Goal: Task Accomplishment & Management: Manage account settings

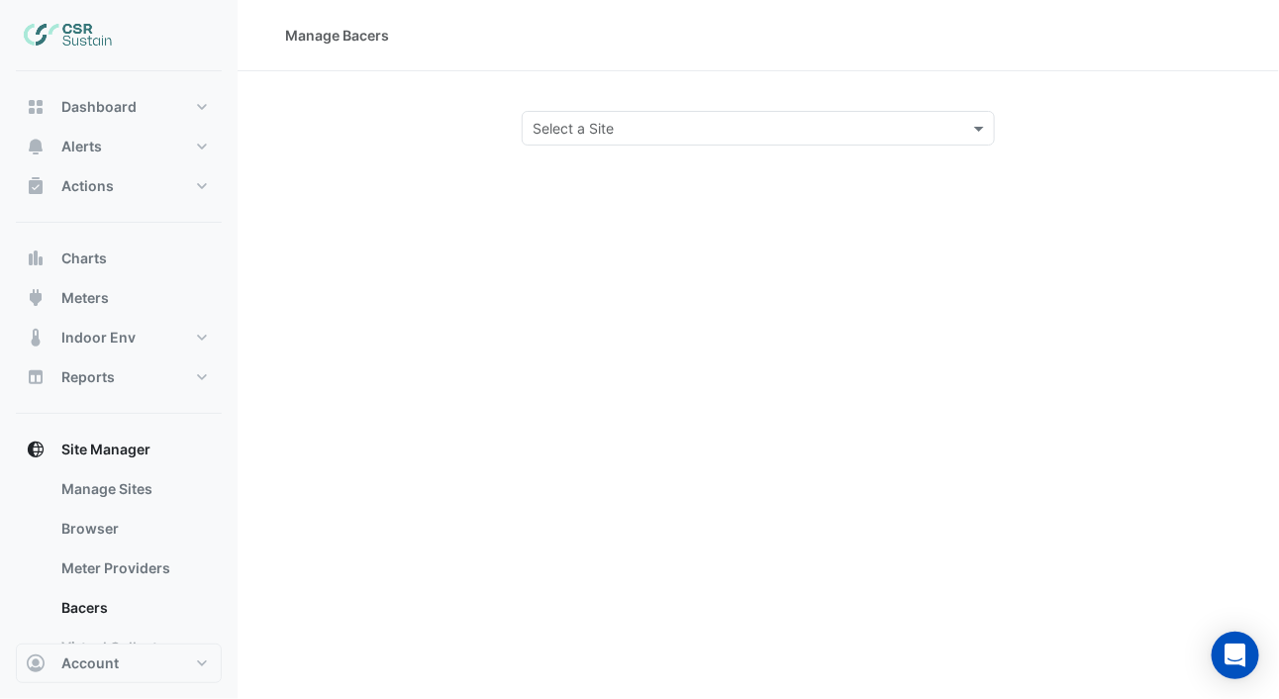
click at [582, 134] on input "text" at bounding box center [739, 129] width 412 height 21
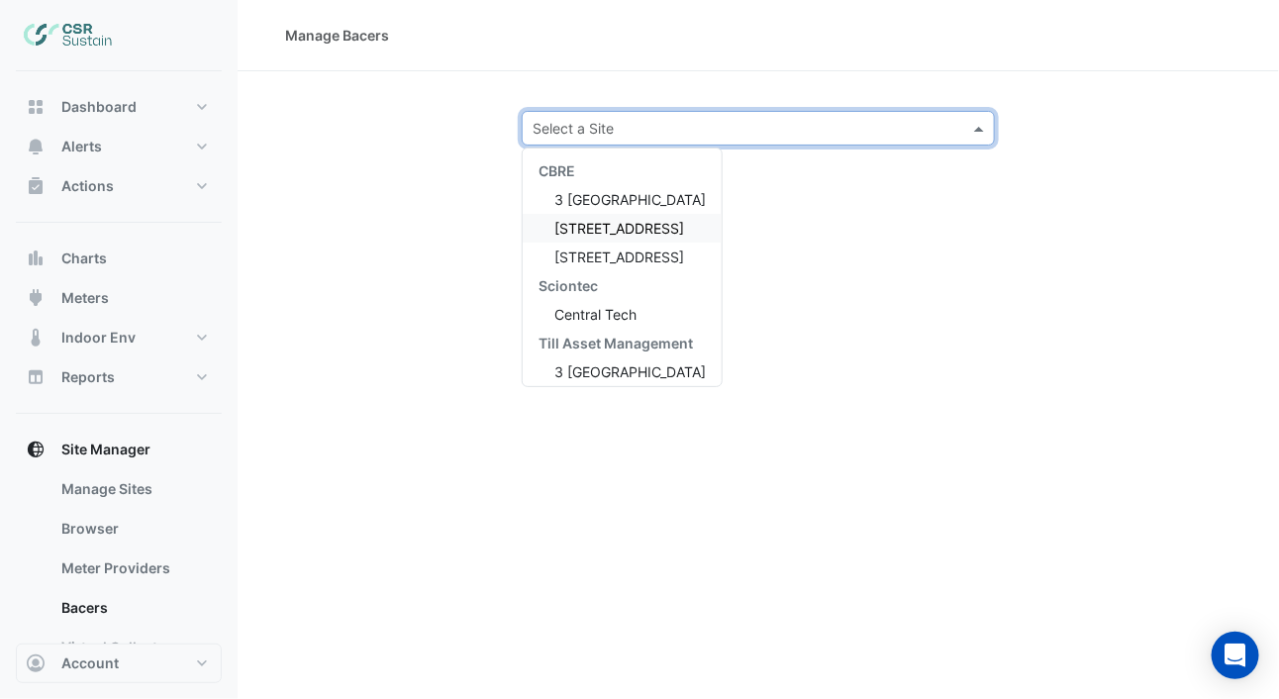
click at [581, 245] on div "CBRE 3 St. Paul's Place 5 Exchange Quay 8 Exchange Quay Sciontec Central Tech T…" at bounding box center [622, 299] width 199 height 287
click at [589, 231] on span "[STREET_ADDRESS]" at bounding box center [619, 228] width 130 height 17
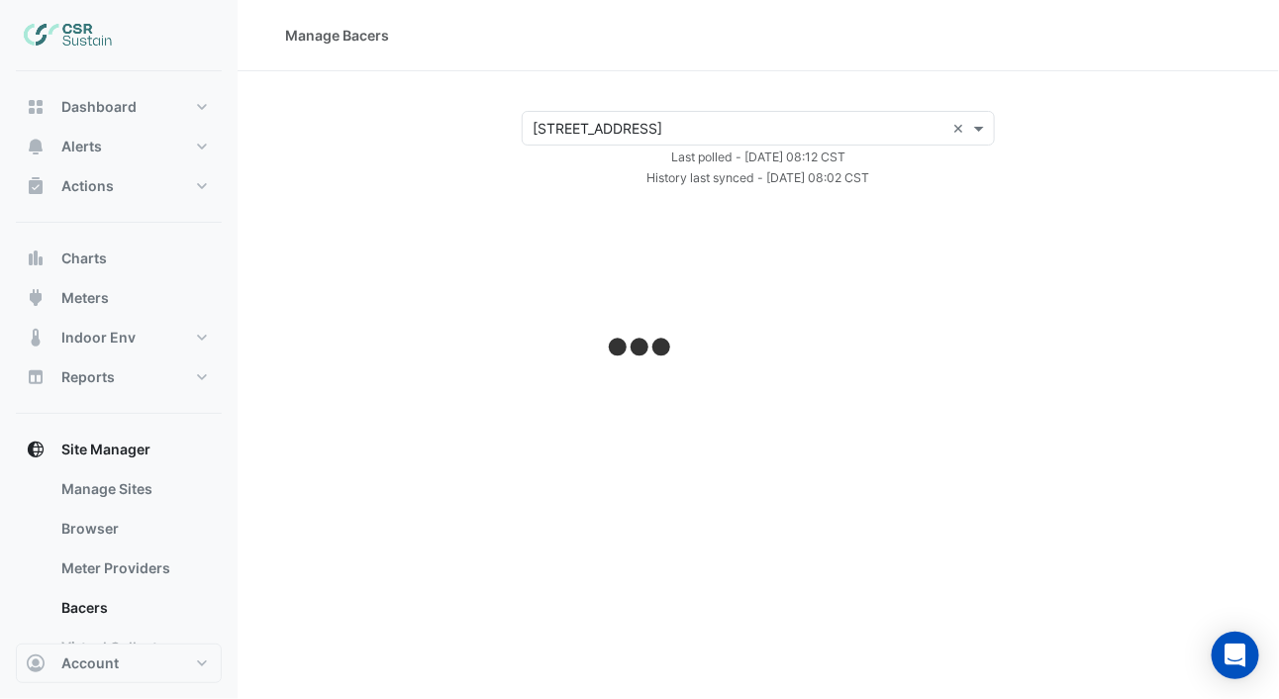
select select "**"
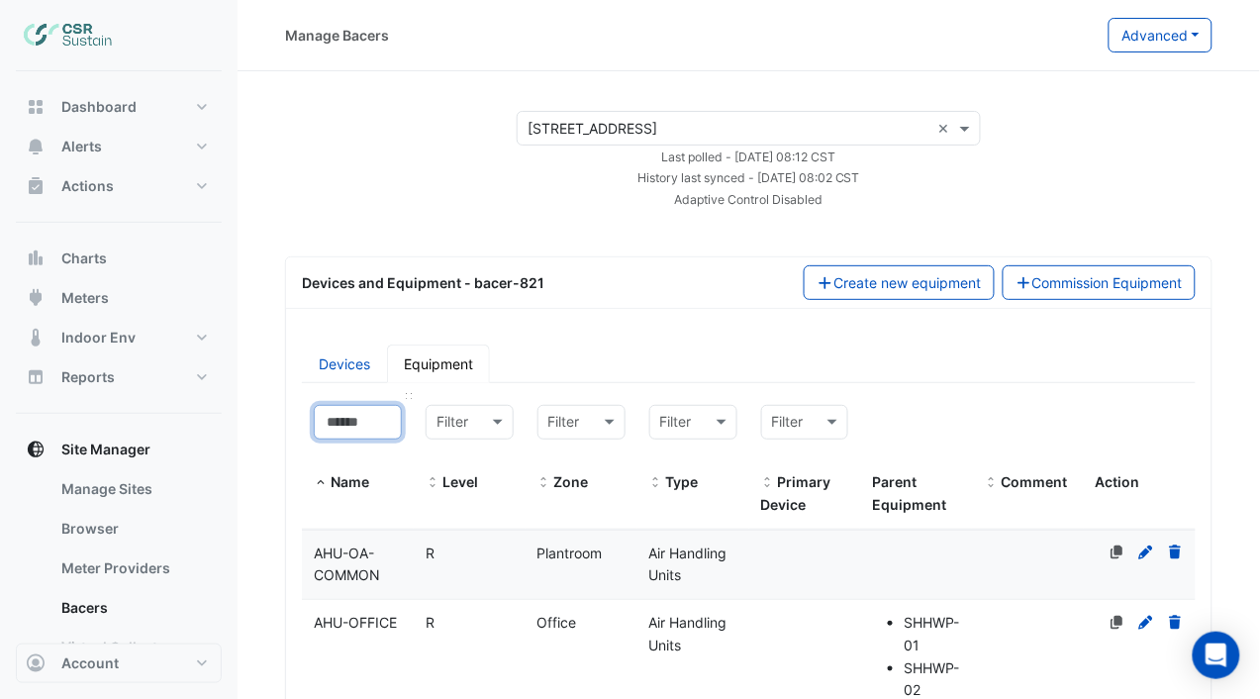
click at [364, 429] on input at bounding box center [358, 422] width 88 height 35
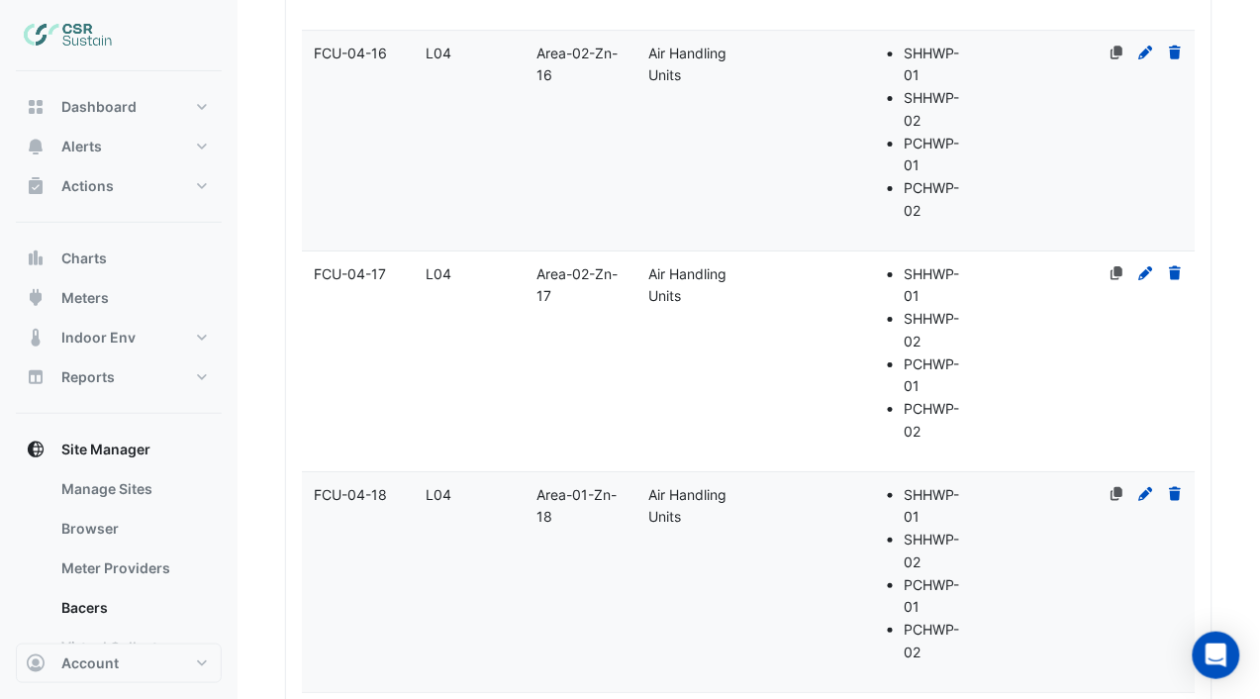
scroll to position [9649, 0]
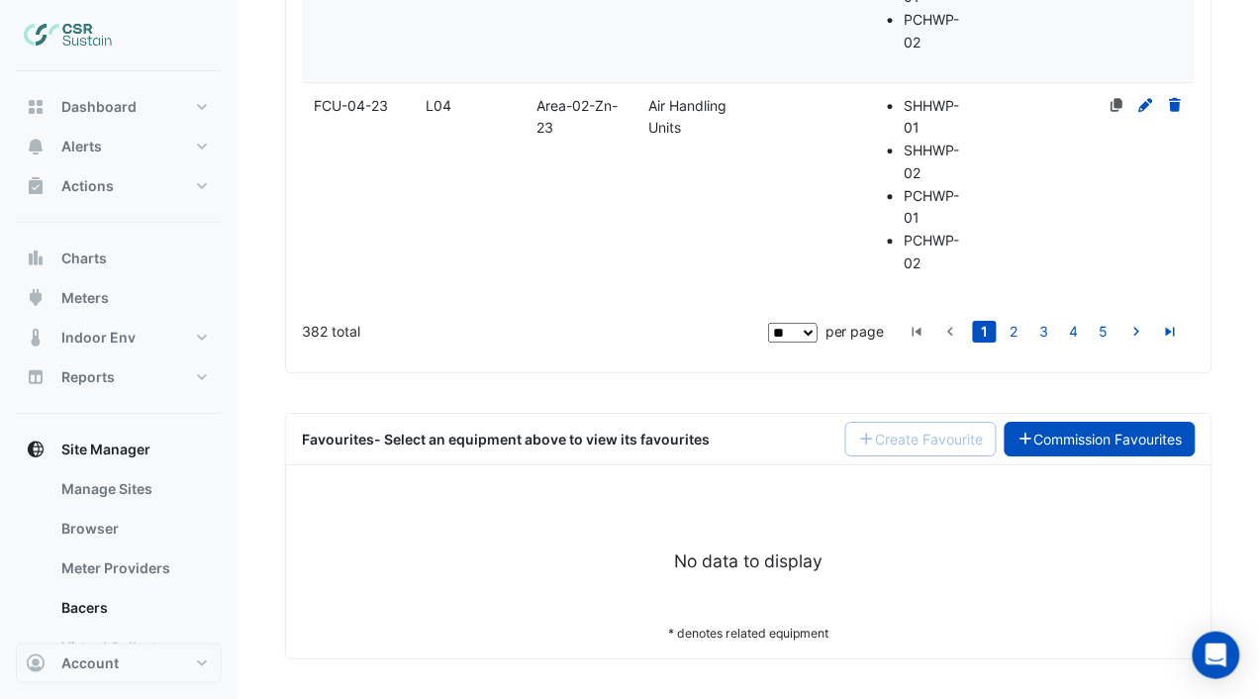
click at [1124, 432] on link "Commission Favourites" at bounding box center [1101, 439] width 192 height 35
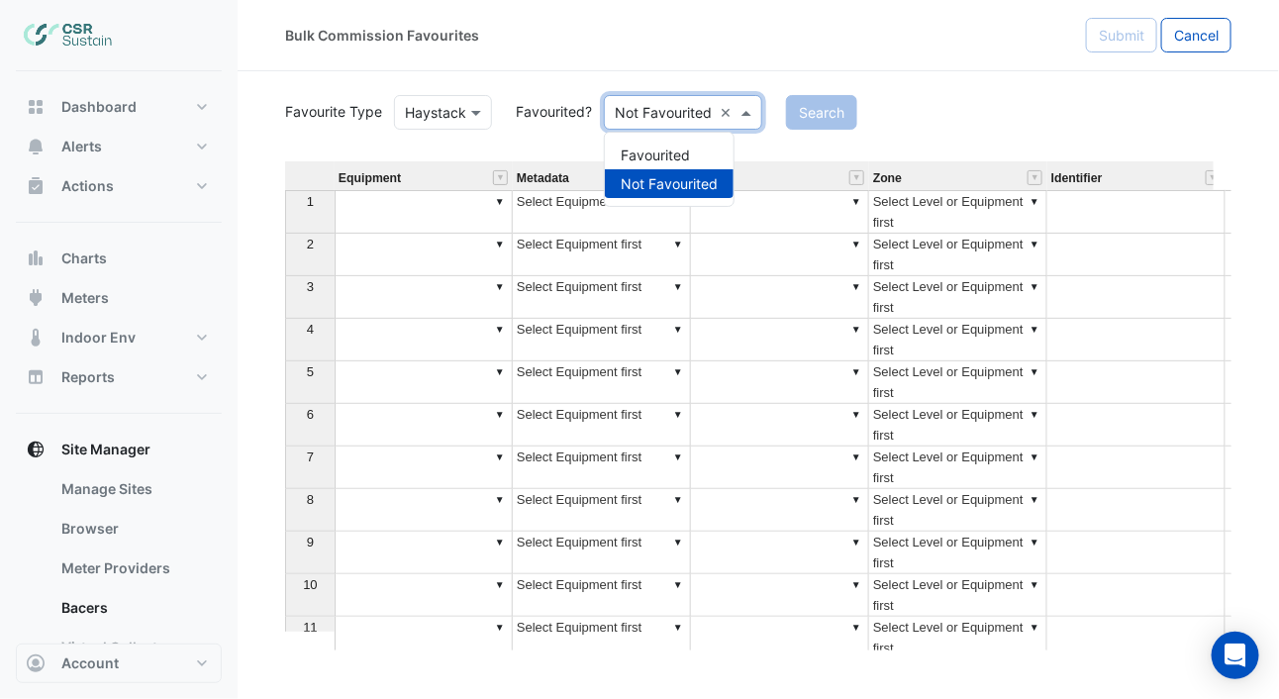
click at [689, 115] on input "text" at bounding box center [663, 113] width 97 height 21
click at [656, 144] on div "Favourited" at bounding box center [669, 155] width 129 height 29
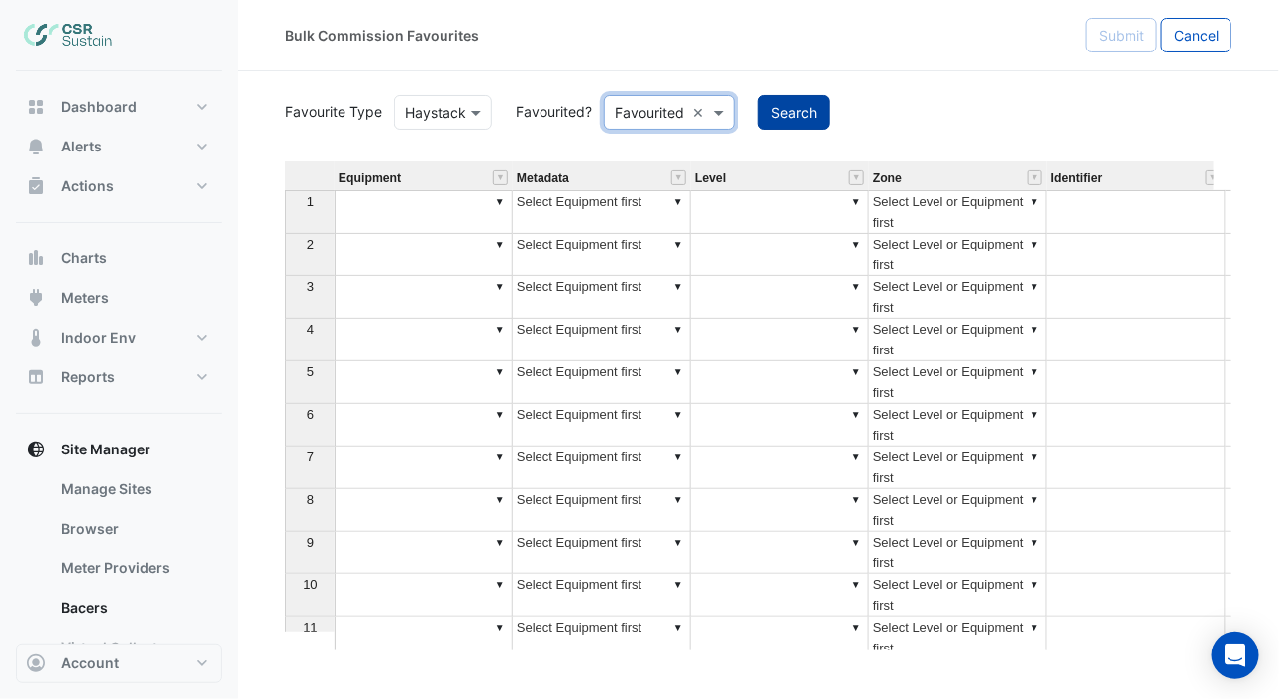
click at [785, 111] on button "Search" at bounding box center [793, 112] width 71 height 35
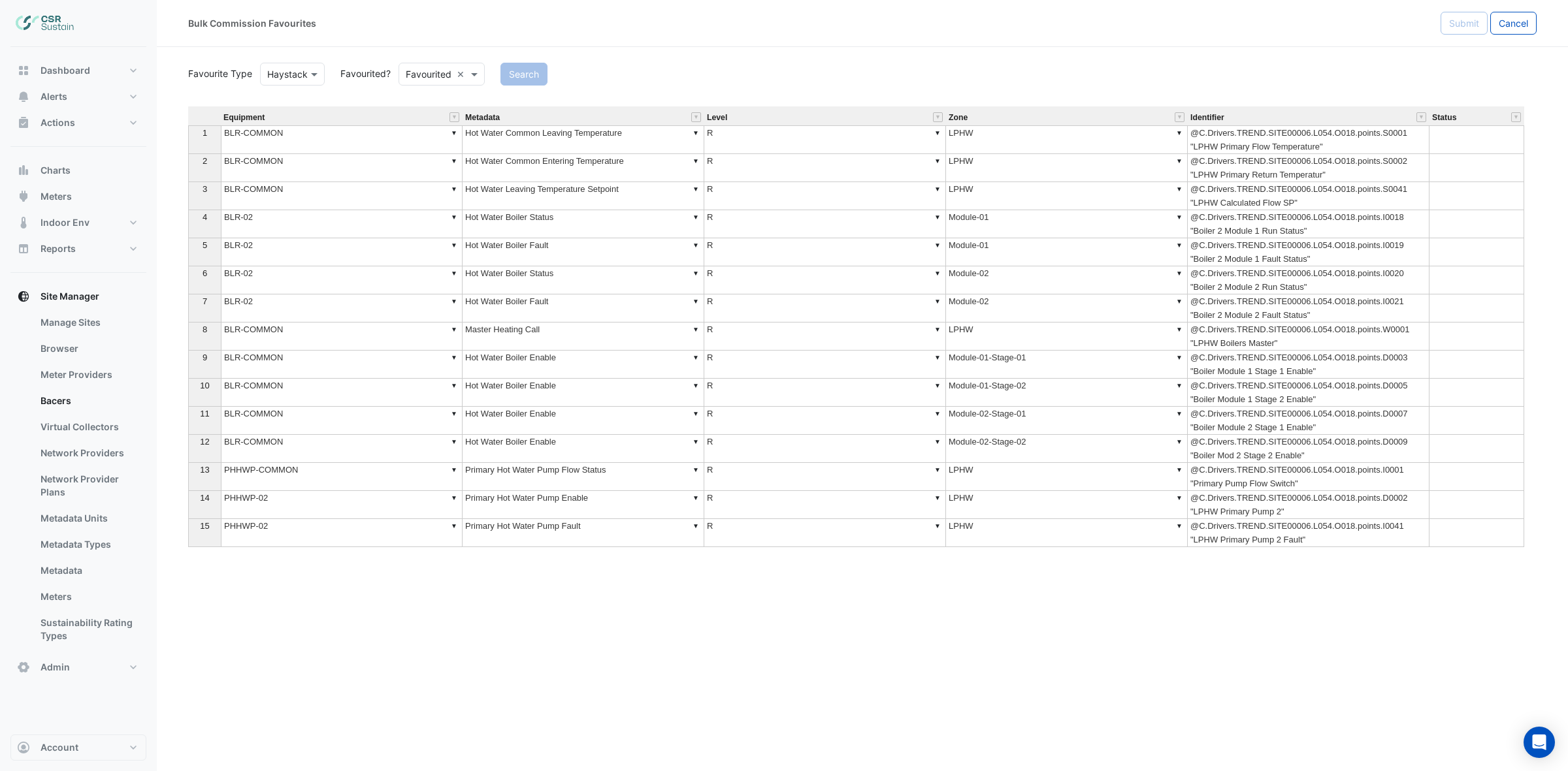
click at [449, 115] on div "Equipment" at bounding box center [342, 117] width 242 height 16
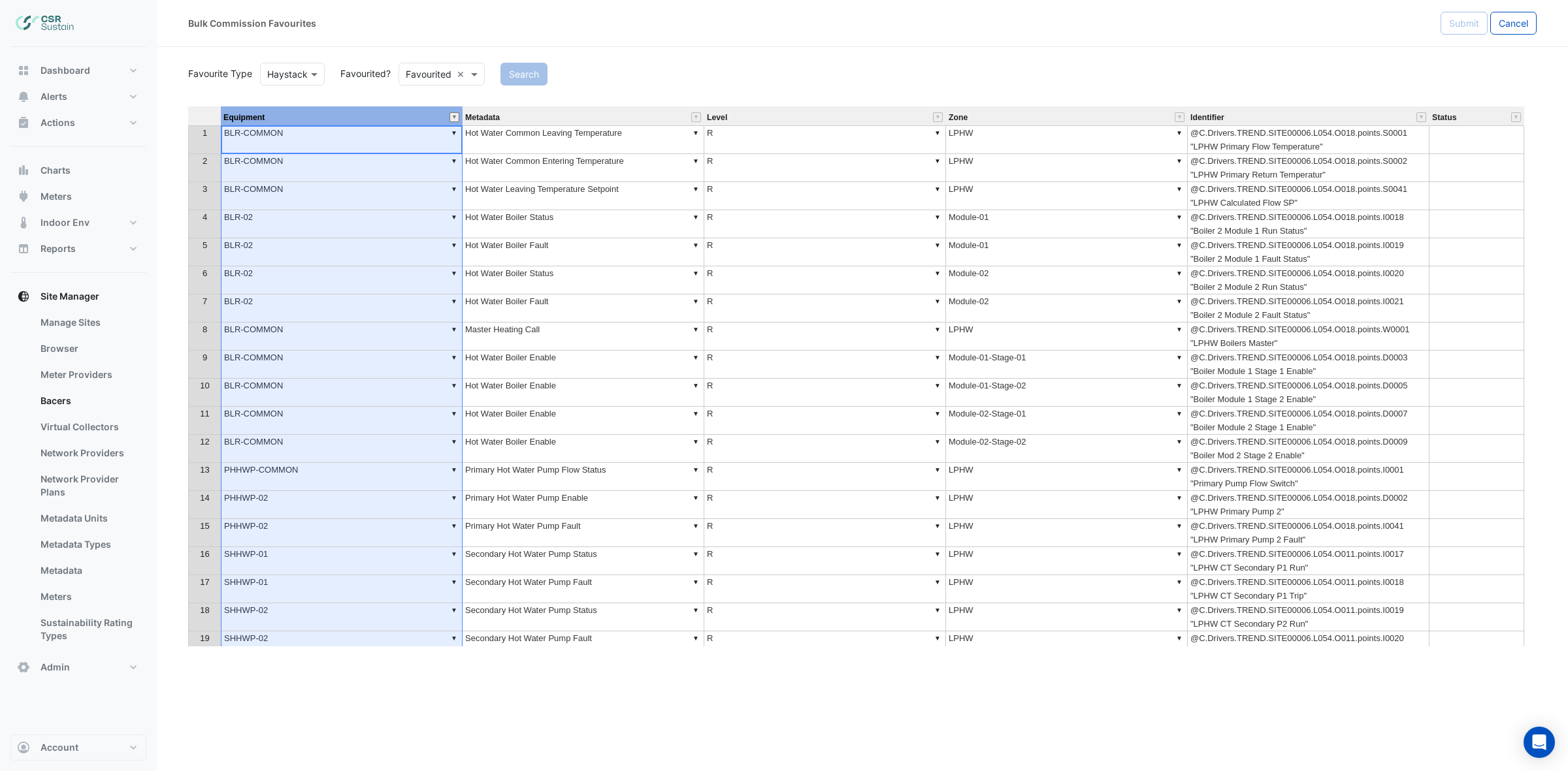
click at [454, 115] on button "" at bounding box center [454, 117] width 10 height 10
click at [573, 164] on div "Select all Clear AHU-OA-COMMON AHU-OFFICE AHU-RECEPTION AHU-TOILET BLR-01 BLR-02" at bounding box center [520, 195] width 119 height 106
click at [572, 168] on link "Clear" at bounding box center [572, 169] width 15 height 7
click at [562, 157] on input "Filter by value:" at bounding box center [520, 152] width 119 height 20
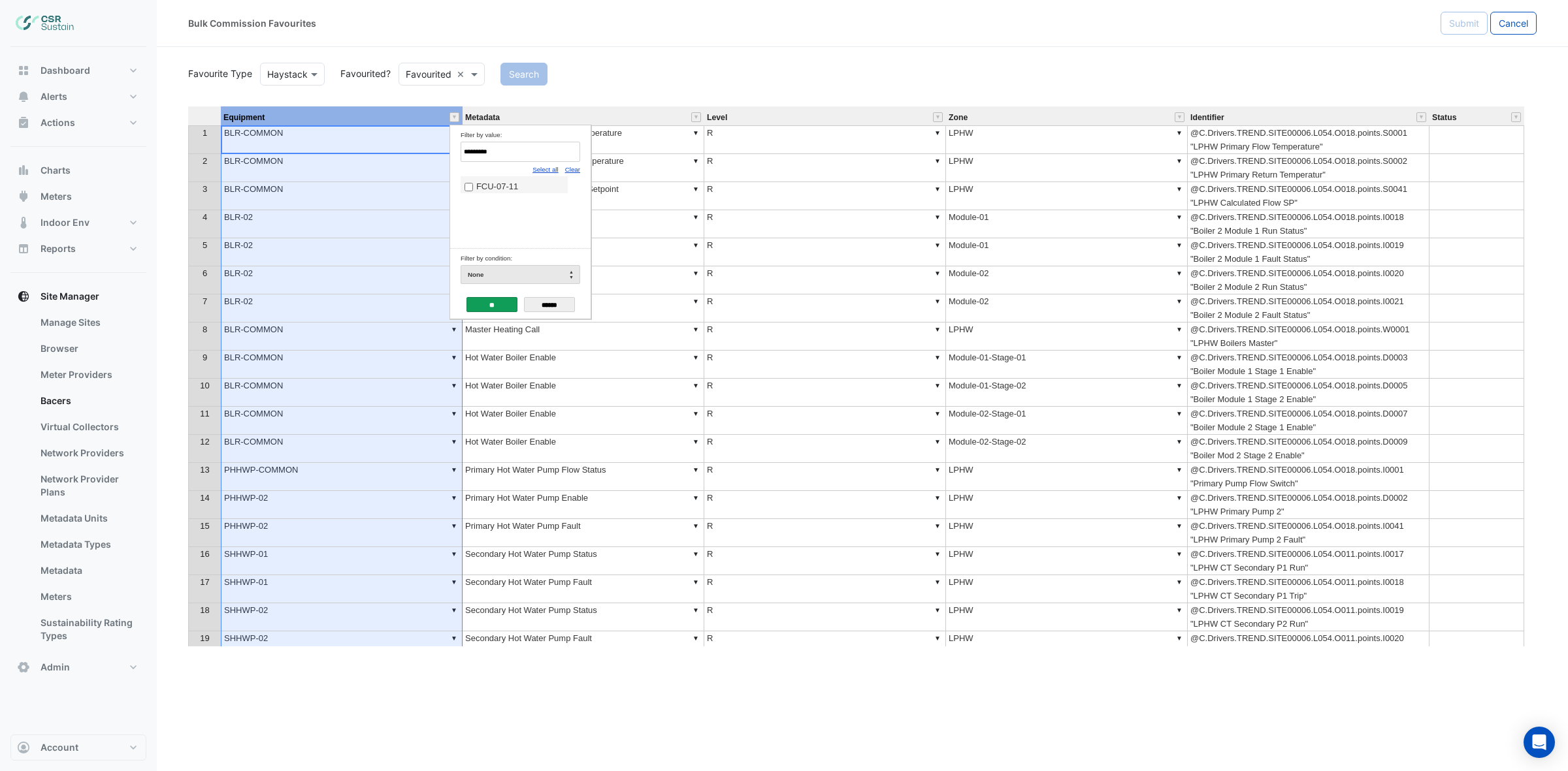
type input "*********"
click at [517, 183] on label "FCU-07-11" at bounding box center [514, 186] width 99 height 14
click at [502, 307] on input "**" at bounding box center [492, 304] width 51 height 15
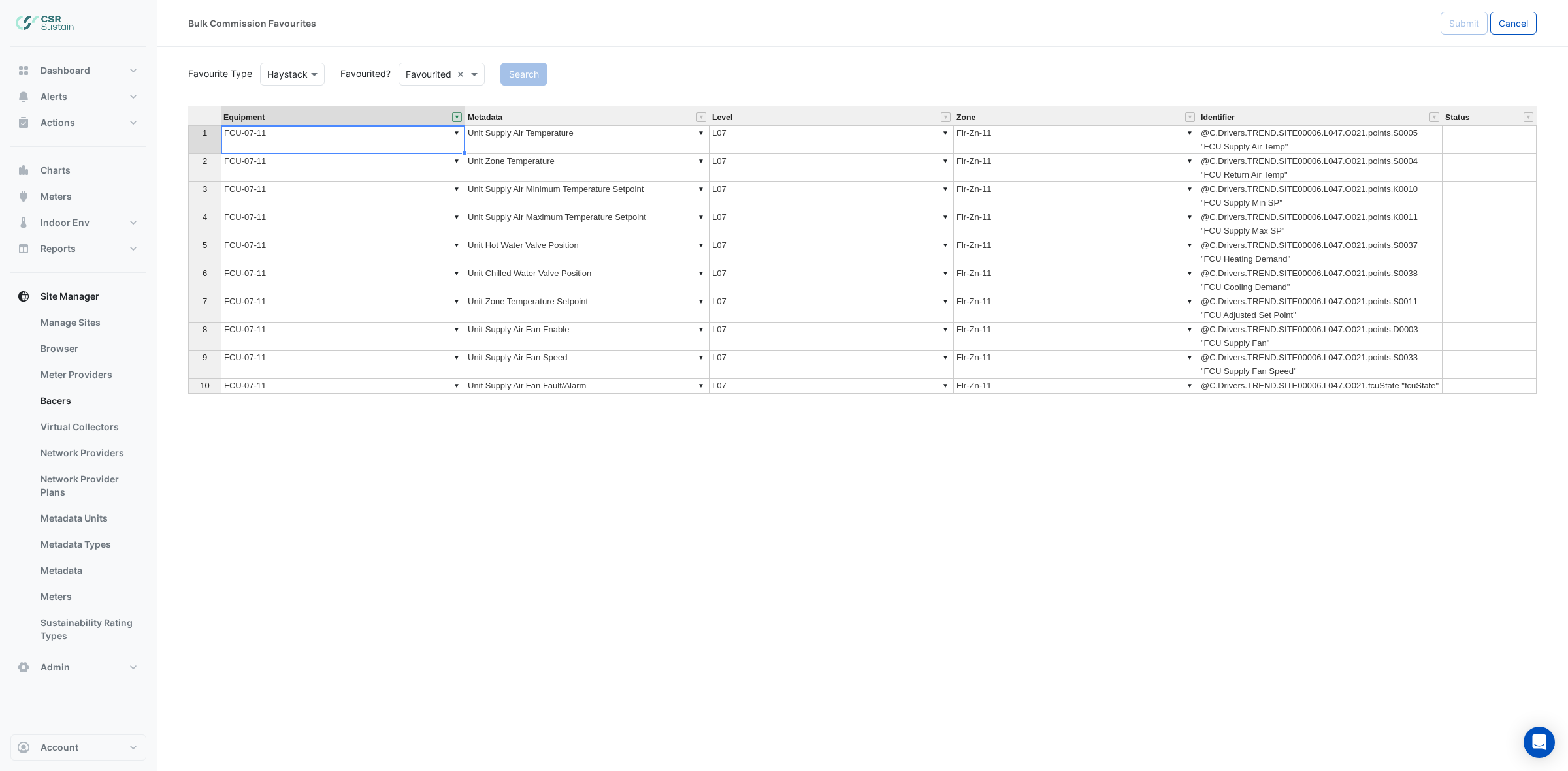
click at [245, 118] on span "Equipment" at bounding box center [244, 117] width 41 height 9
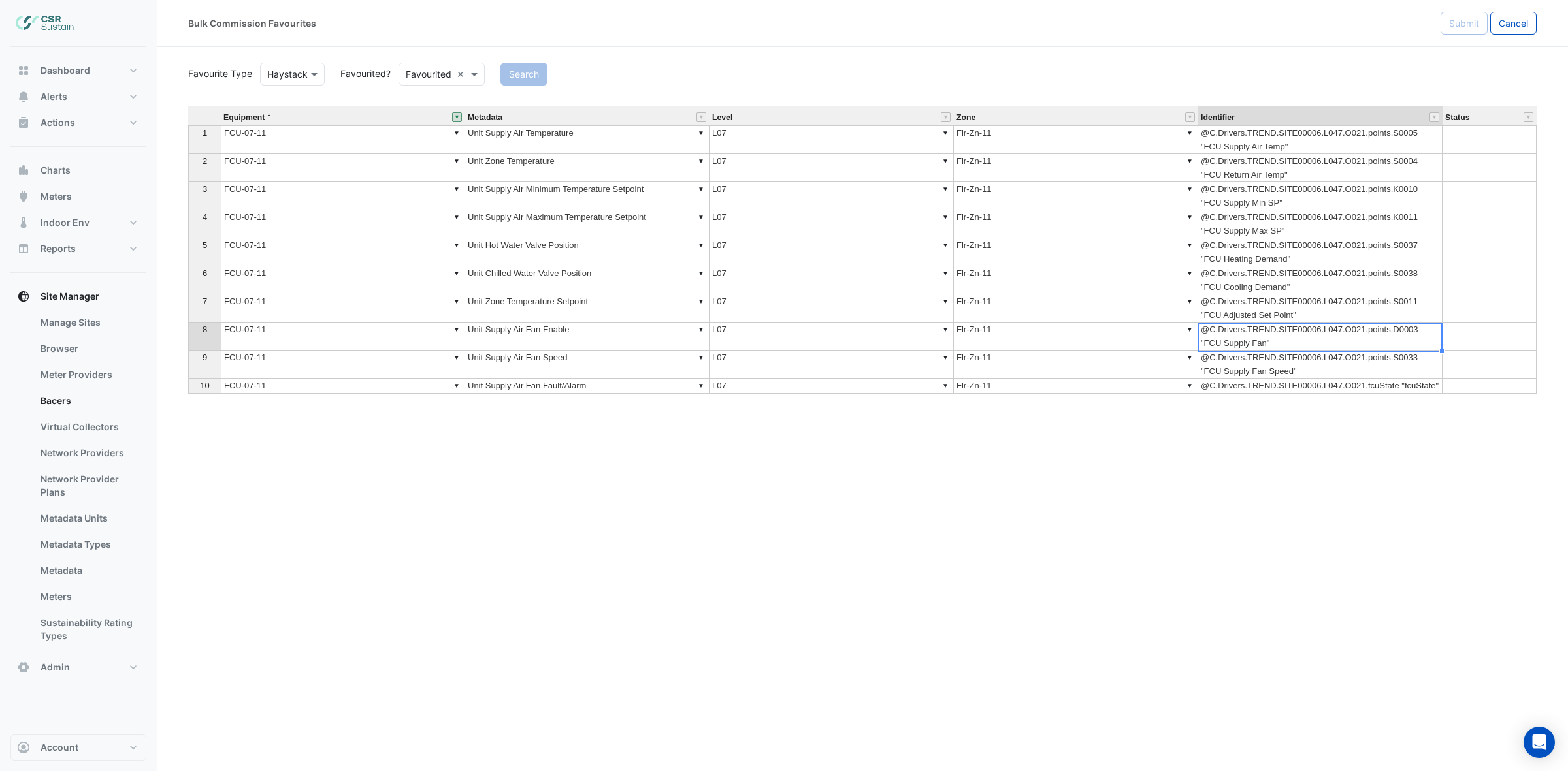
click at [1340, 327] on td "@C.Drivers.TREND.SITE00006.L047.O021.points.D0003 "FCU Supply Fan"" at bounding box center [1321, 336] width 244 height 28
click at [1343, 313] on td "@C.Drivers.TREND.SITE00006.L047.O021.points.S0011 "FCU Adjusted Set Point"" at bounding box center [1321, 309] width 244 height 28
click at [1327, 343] on td "@C.Drivers.TREND.SITE00006.L047.O021.points.D0003 "FCU Supply Fan"" at bounding box center [1321, 336] width 244 height 28
click at [672, 522] on div "Equipment Metadata Level Zone Identifier Status 1 ▼ FCU-07-11 ▼ Unit Supply Air…" at bounding box center [863, 376] width 1349 height 540
click at [207, 310] on th "7" at bounding box center [205, 309] width 33 height 28
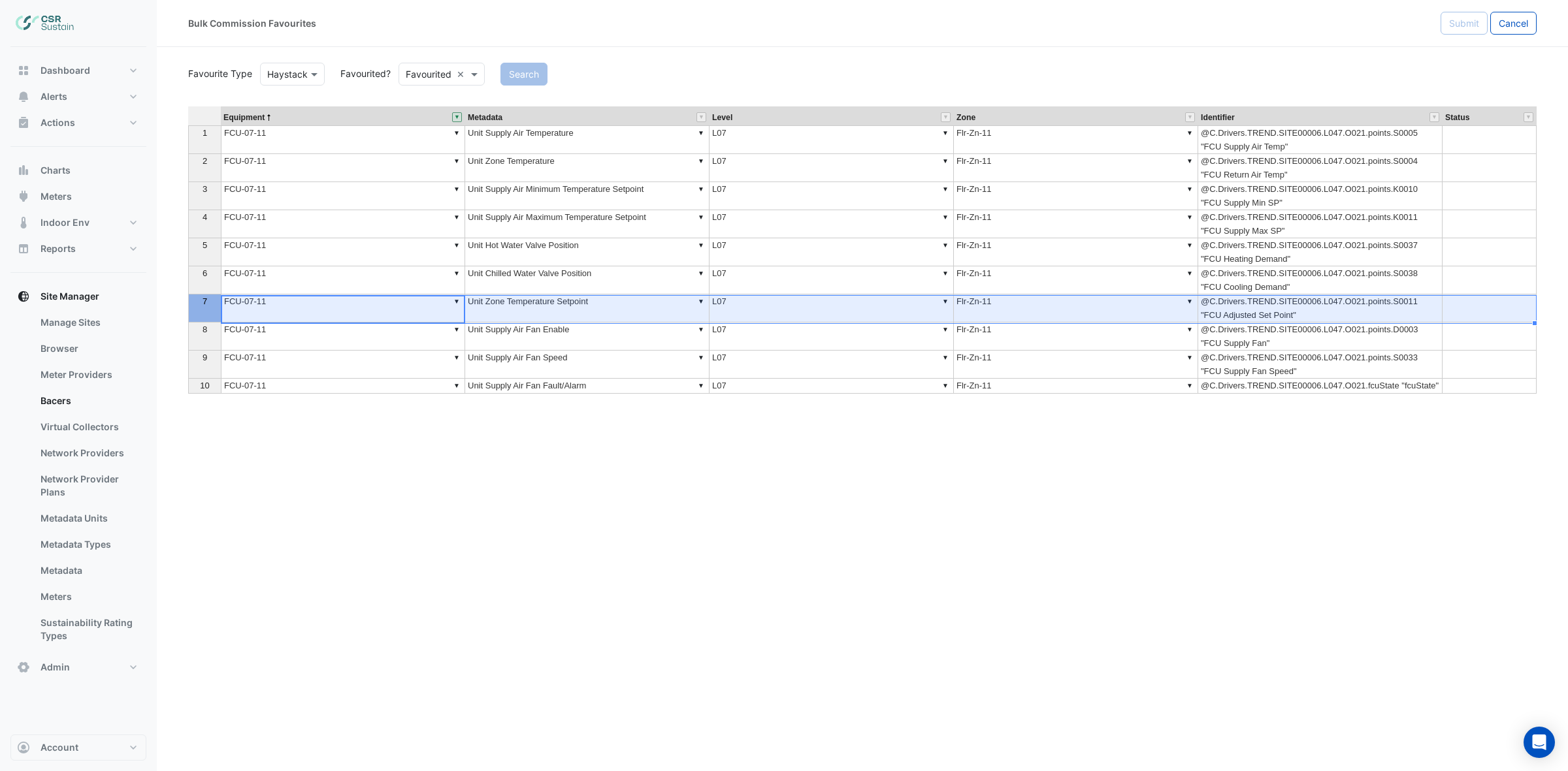
click at [1262, 334] on td "@C.Drivers.TREND.SITE00006.L047.O021.points.D0003 "FCU Supply Fan"" at bounding box center [1321, 336] width 244 height 28
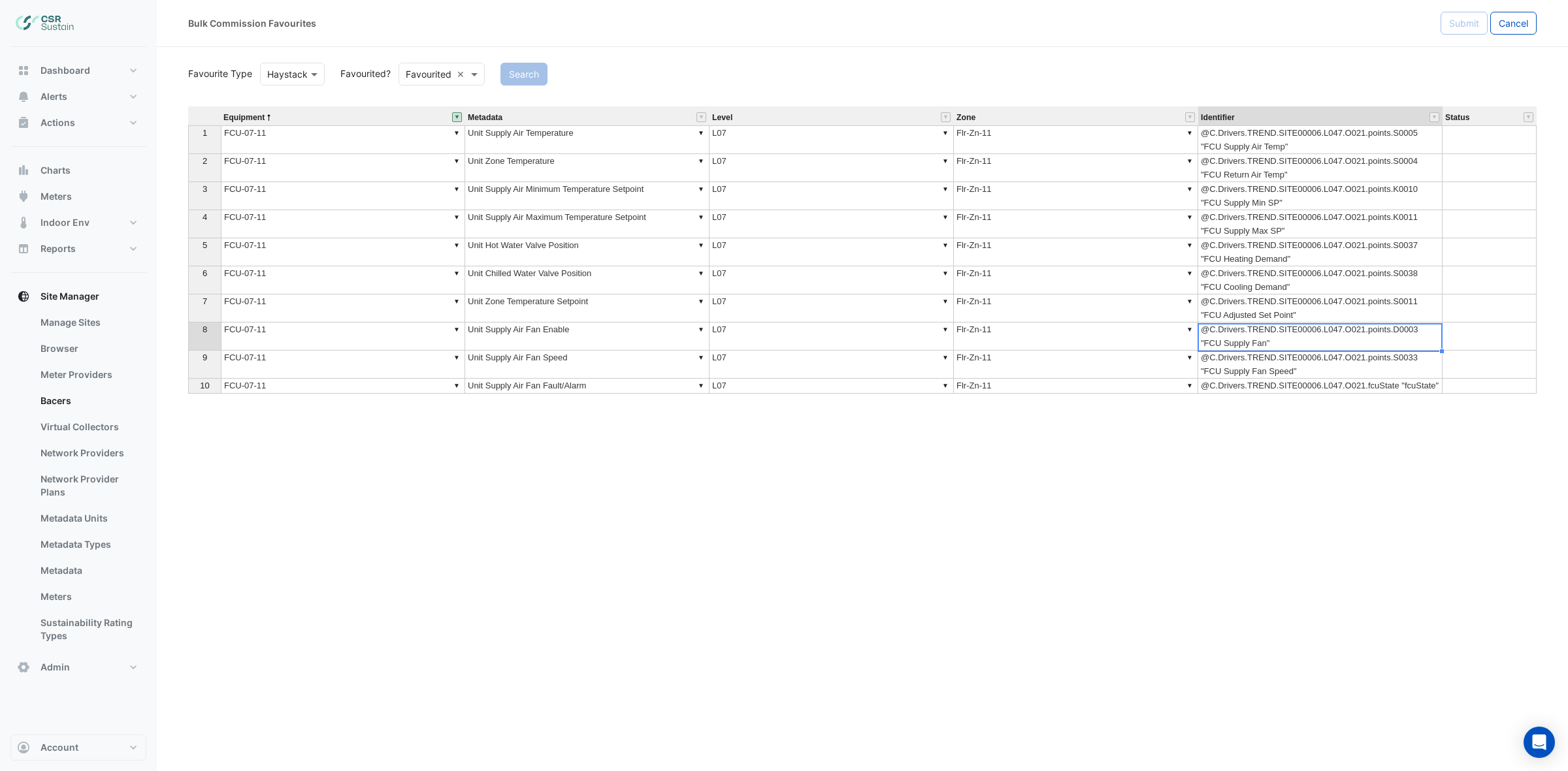
click at [525, 333] on td "▼ Unit Supply Air Fan Enable" at bounding box center [587, 336] width 244 height 28
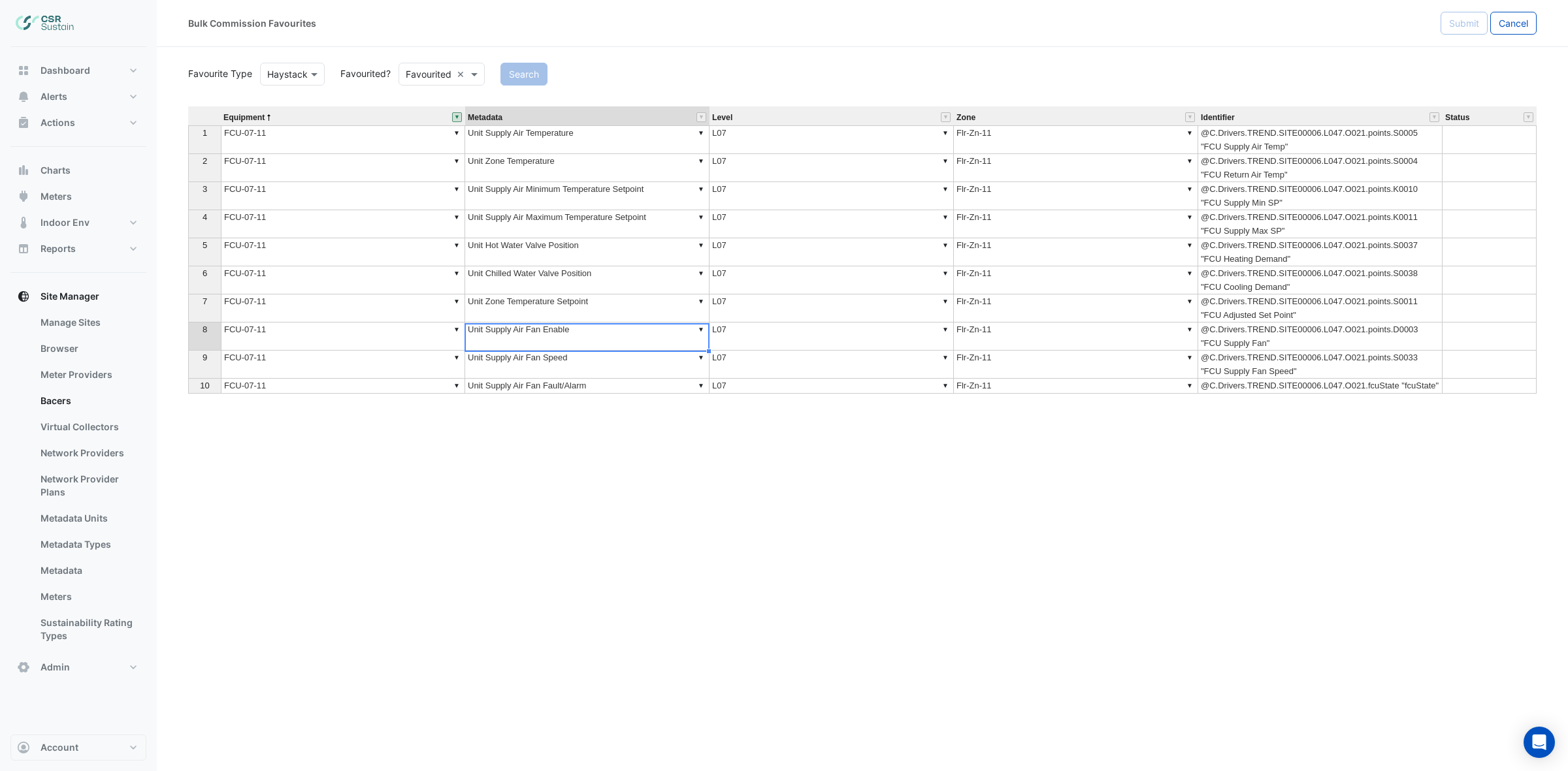
click at [1354, 341] on td "@C.Drivers.TREND.SITE00006.L047.O021.points.D0003 "FCU Supply Fan"" at bounding box center [1321, 336] width 244 height 28
